Goal: Navigation & Orientation: Find specific page/section

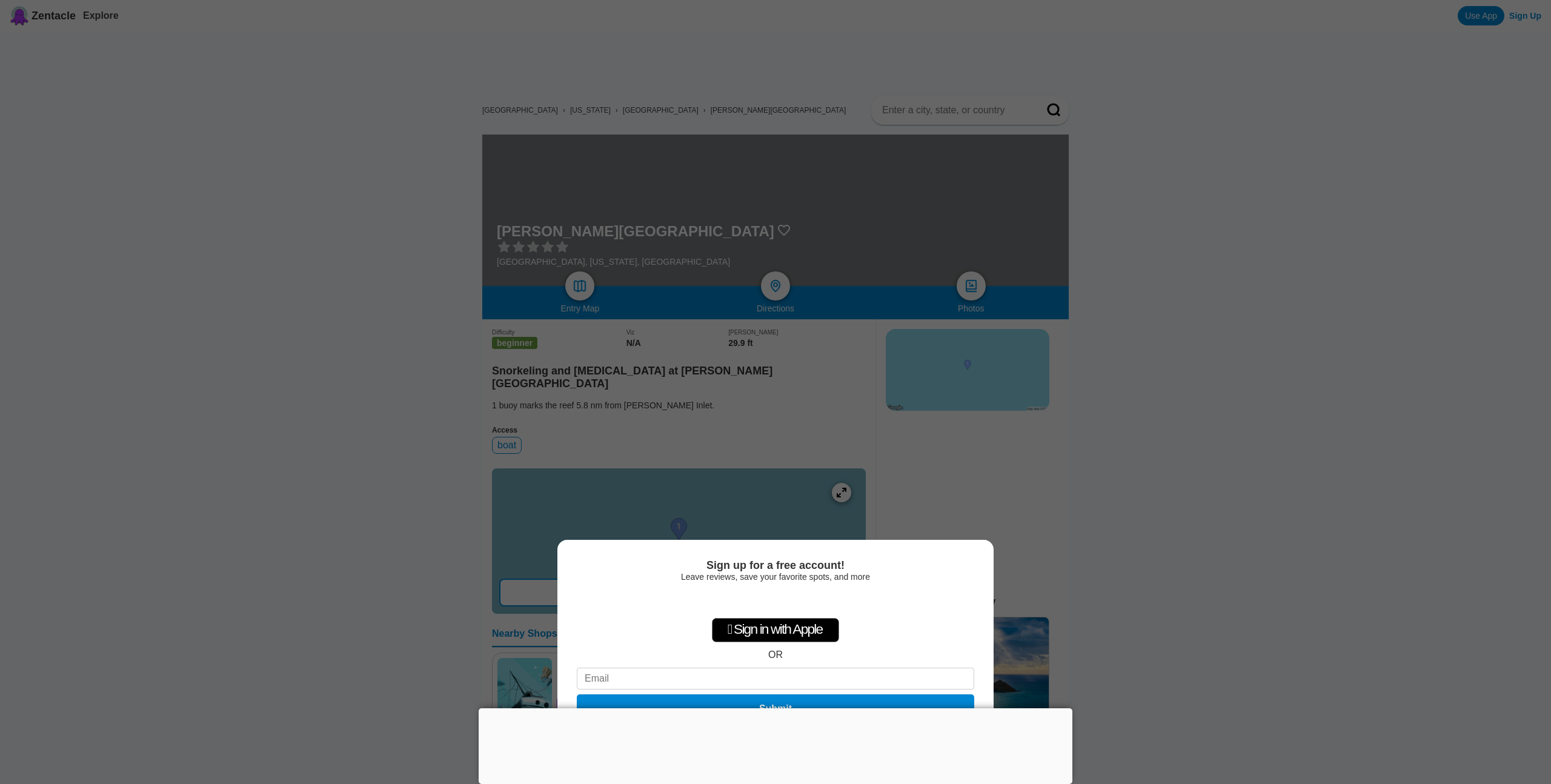
click at [341, 512] on div "Sign up for a free account! Leave reviews, save your favorite spots, and more …" at bounding box center [776, 392] width 1551 height 784
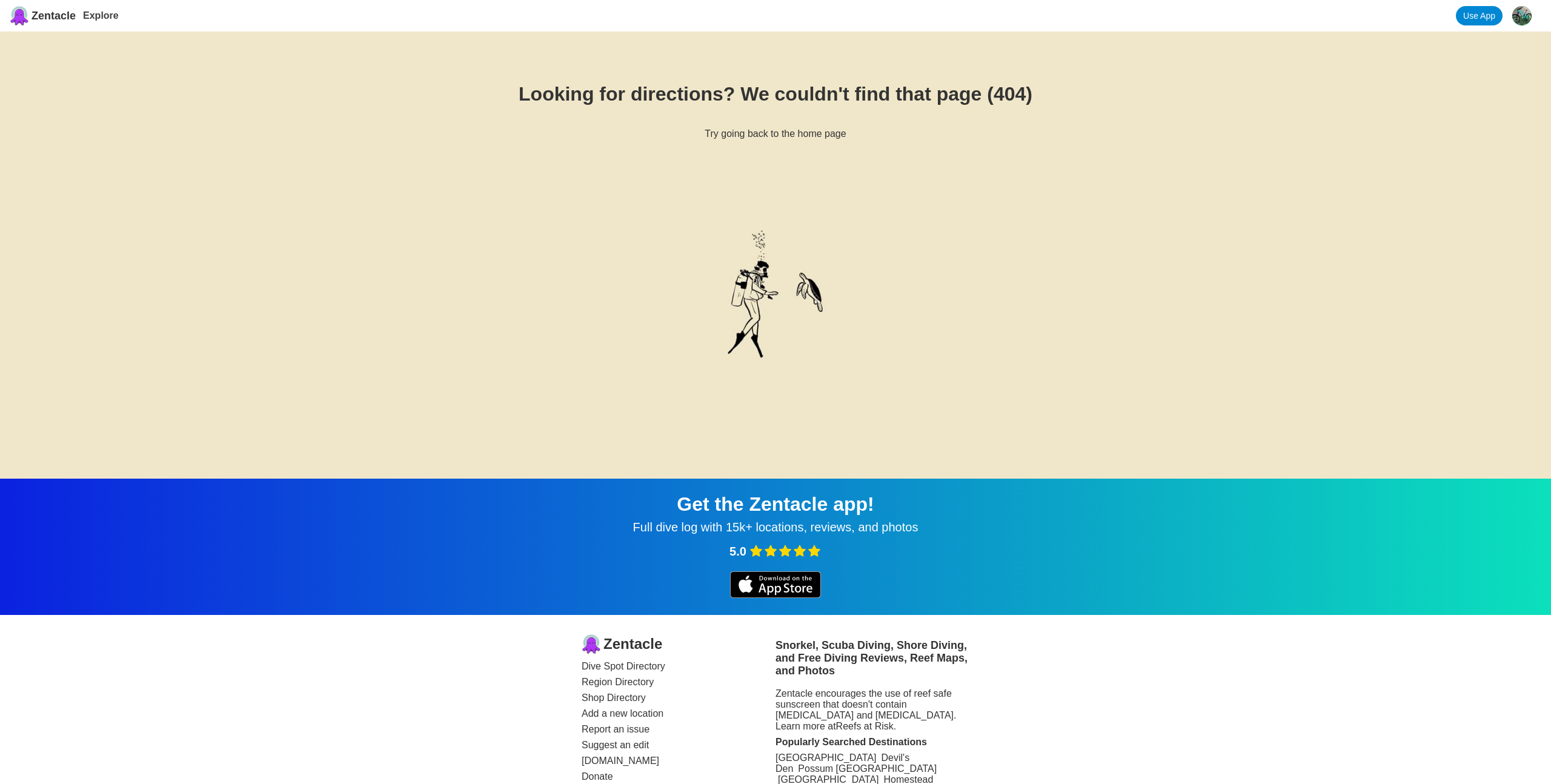
click at [55, 13] on span "Zentacle" at bounding box center [54, 16] width 44 height 13
click at [93, 14] on link "Explore" at bounding box center [101, 15] width 36 height 10
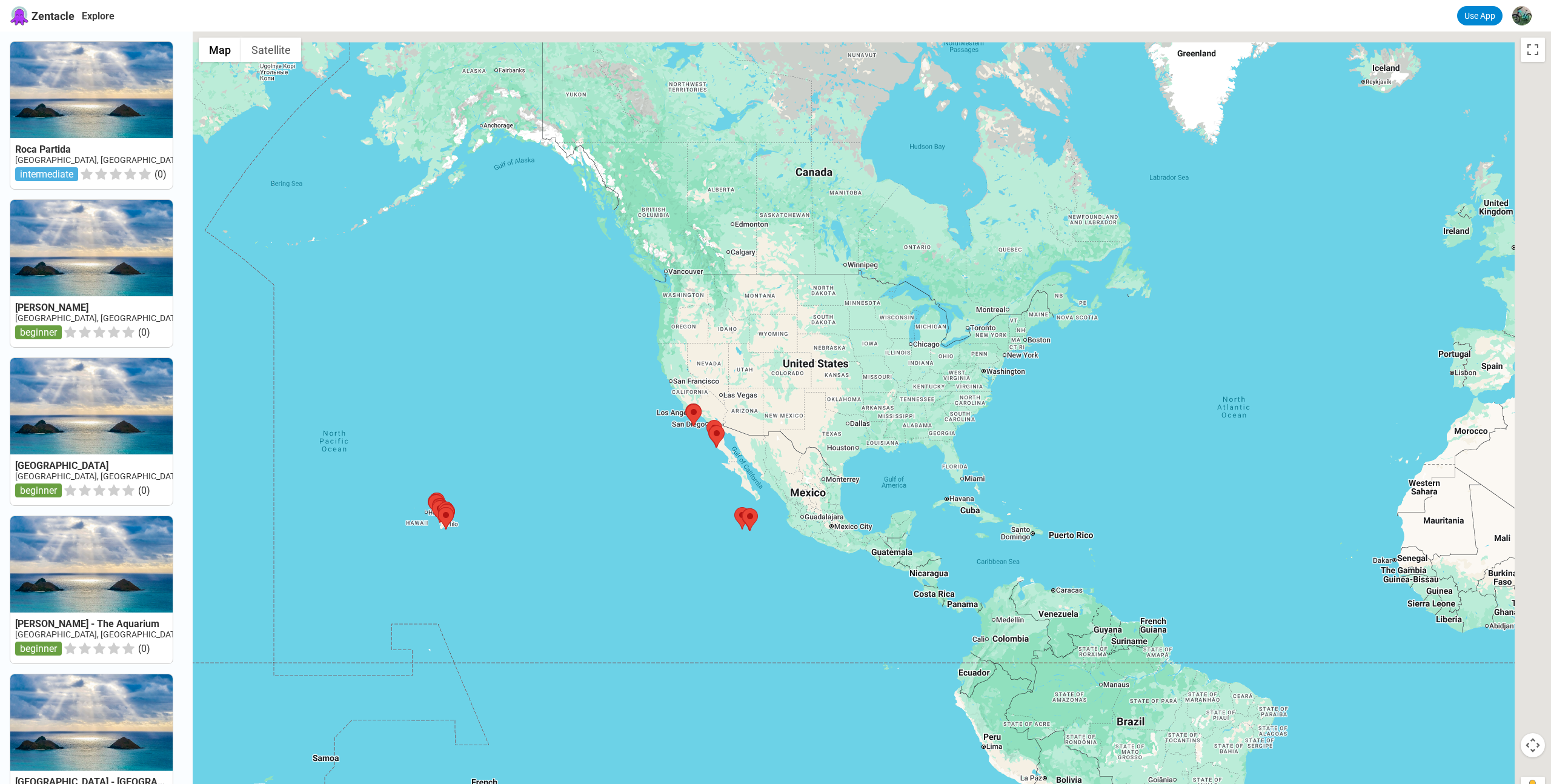
drag, startPoint x: 1252, startPoint y: 352, endPoint x: 998, endPoint y: 473, distance: 281.3
click at [998, 473] on div at bounding box center [871, 423] width 1358 height 784
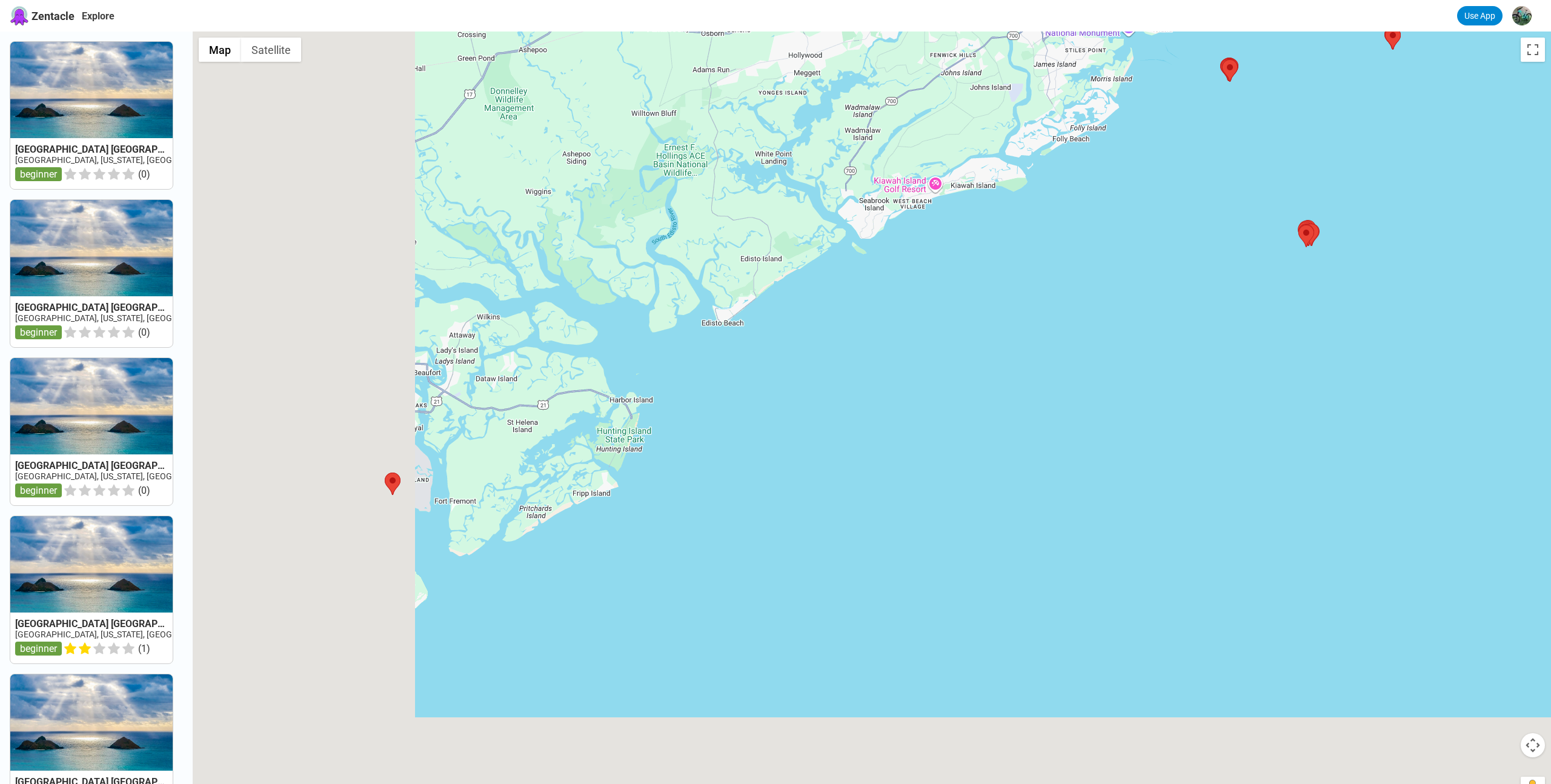
drag, startPoint x: 707, startPoint y: 496, endPoint x: 1134, endPoint y: 172, distance: 536.0
click at [1134, 172] on div at bounding box center [871, 423] width 1358 height 784
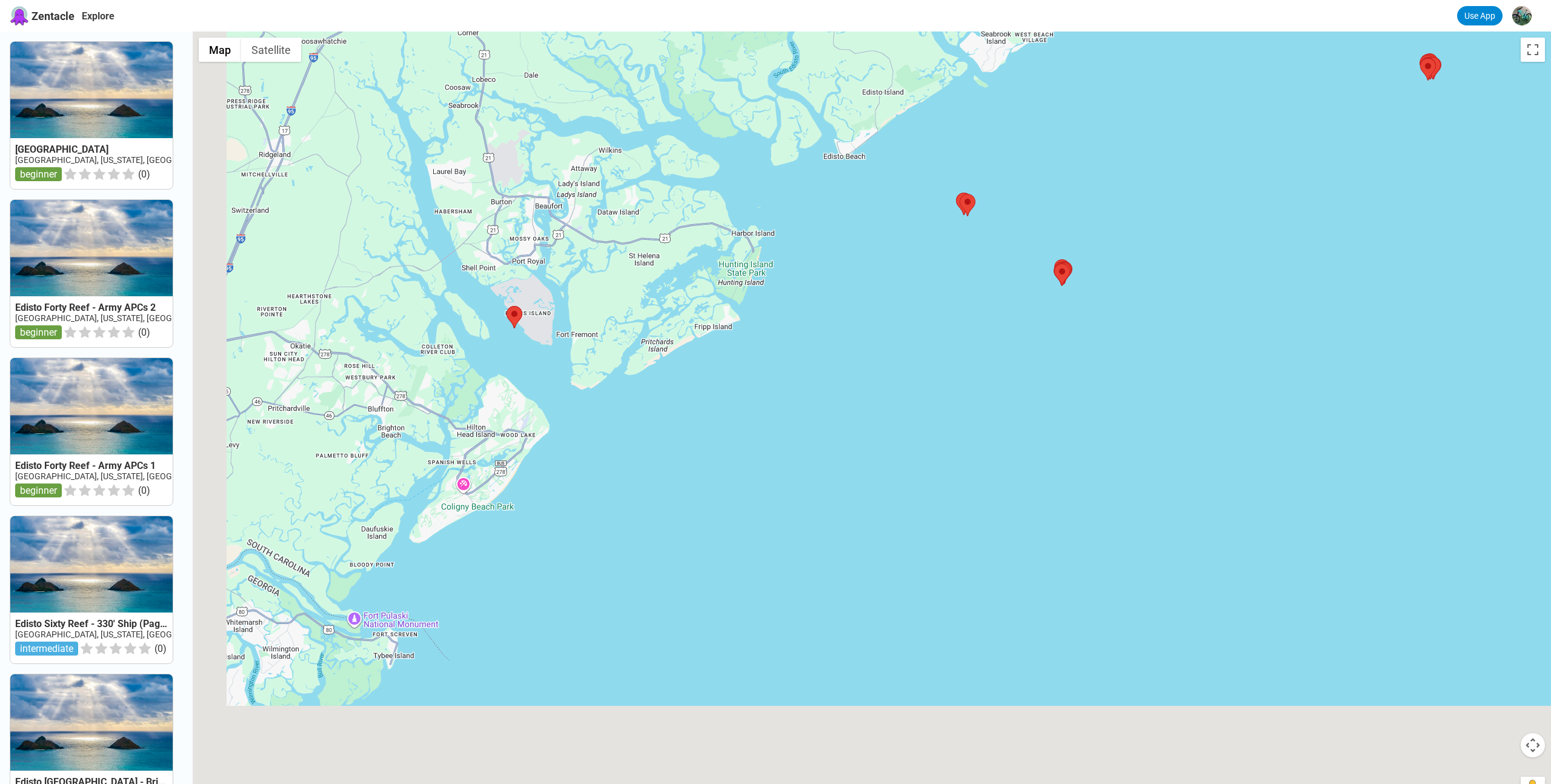
drag, startPoint x: 562, startPoint y: 646, endPoint x: 690, endPoint y: 468, distance: 219.2
click at [690, 468] on div at bounding box center [871, 423] width 1358 height 784
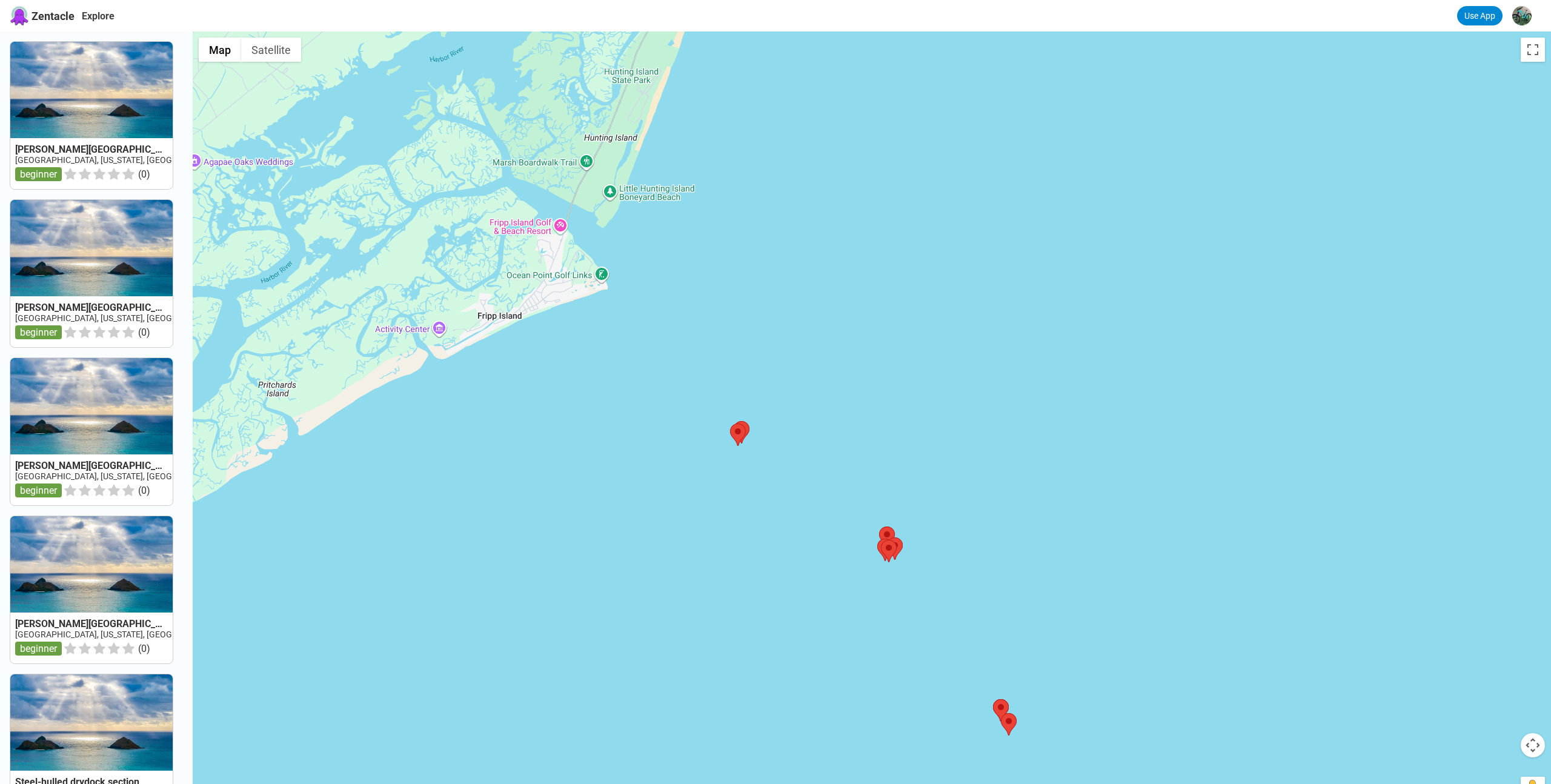
drag, startPoint x: 846, startPoint y: 290, endPoint x: 659, endPoint y: 560, distance: 328.4
click at [659, 560] on div at bounding box center [871, 423] width 1358 height 784
click at [734, 421] on area at bounding box center [734, 421] width 0 height 0
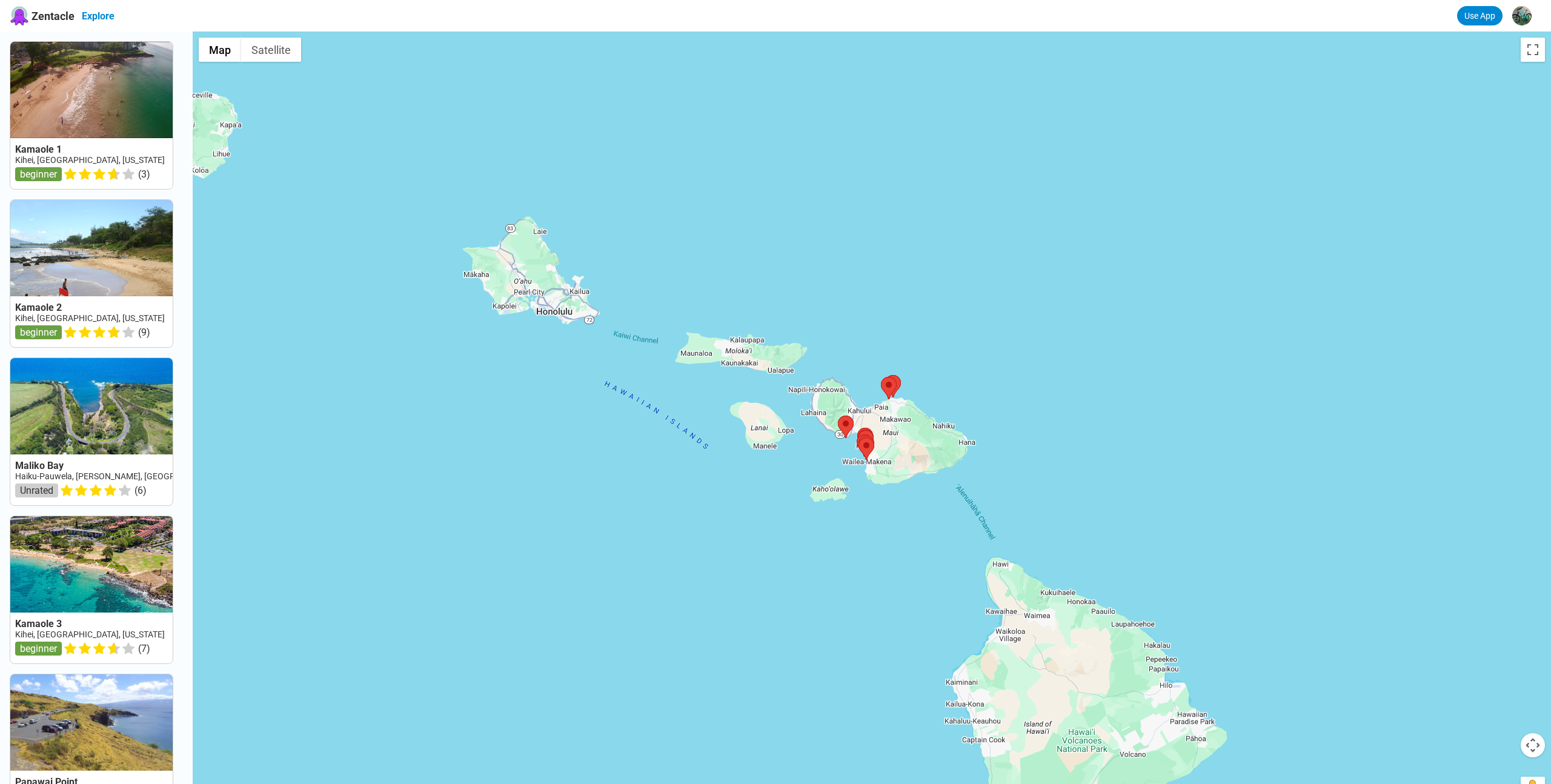
click at [109, 16] on link "Explore" at bounding box center [98, 16] width 33 height 12
